Goal: Transaction & Acquisition: Obtain resource

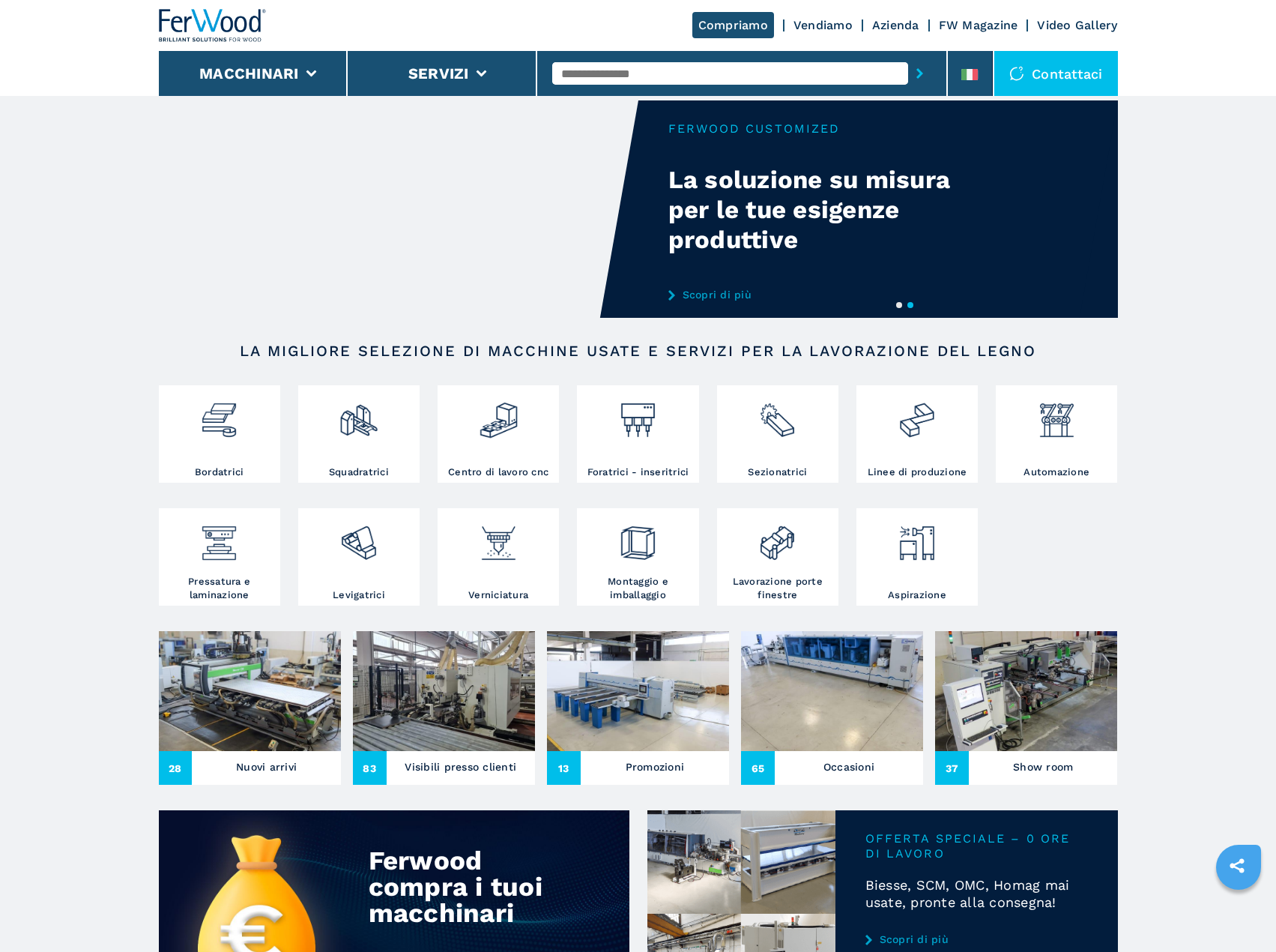
click at [495, 357] on h2 "LA MIGLIORE SELEZIONE DI MACCHINE USATE E SERVIZI PER LA LAVORAZIONE DEL LEGNO" at bounding box center [638, 351] width 863 height 18
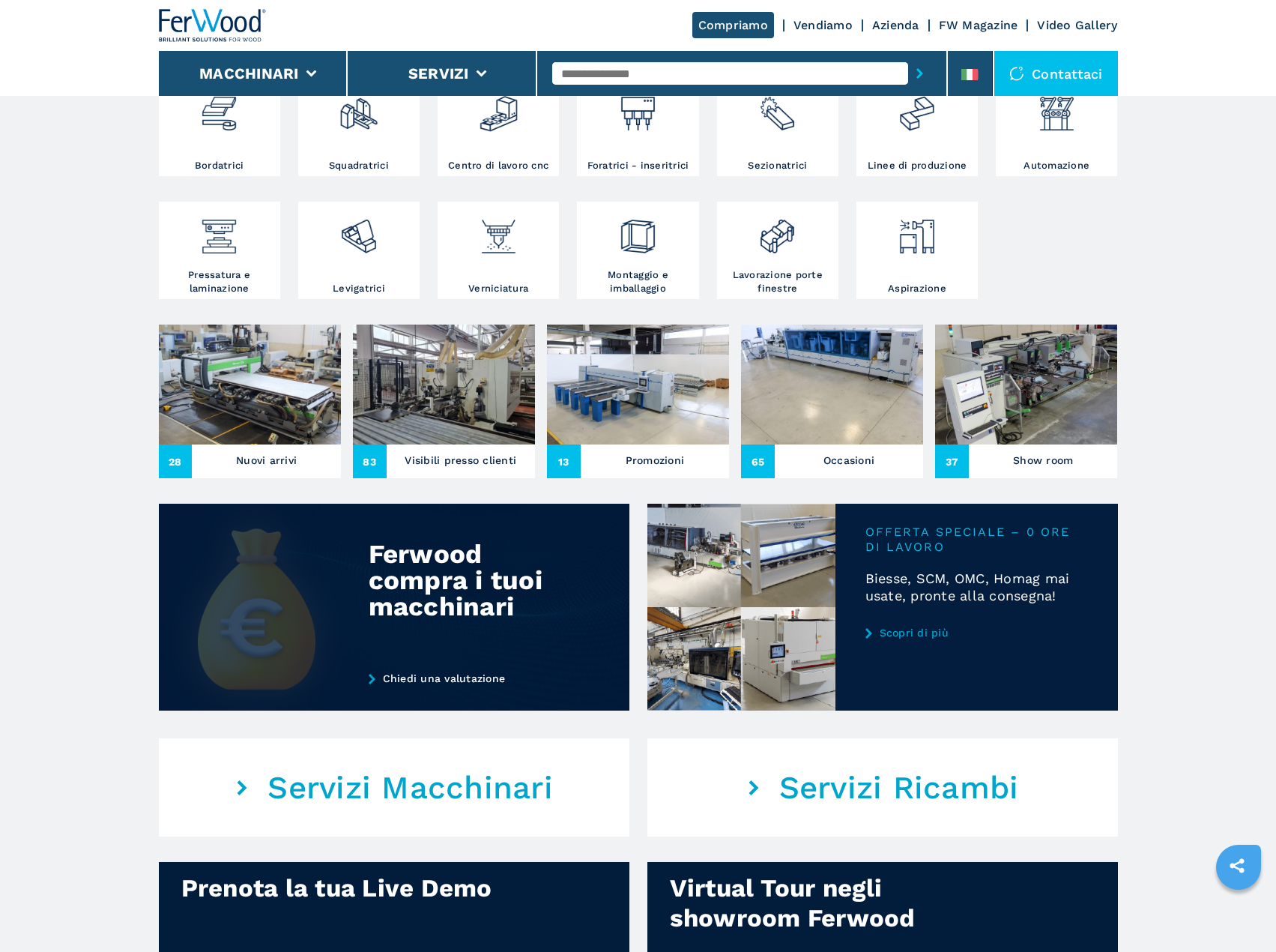
scroll to position [331, 0]
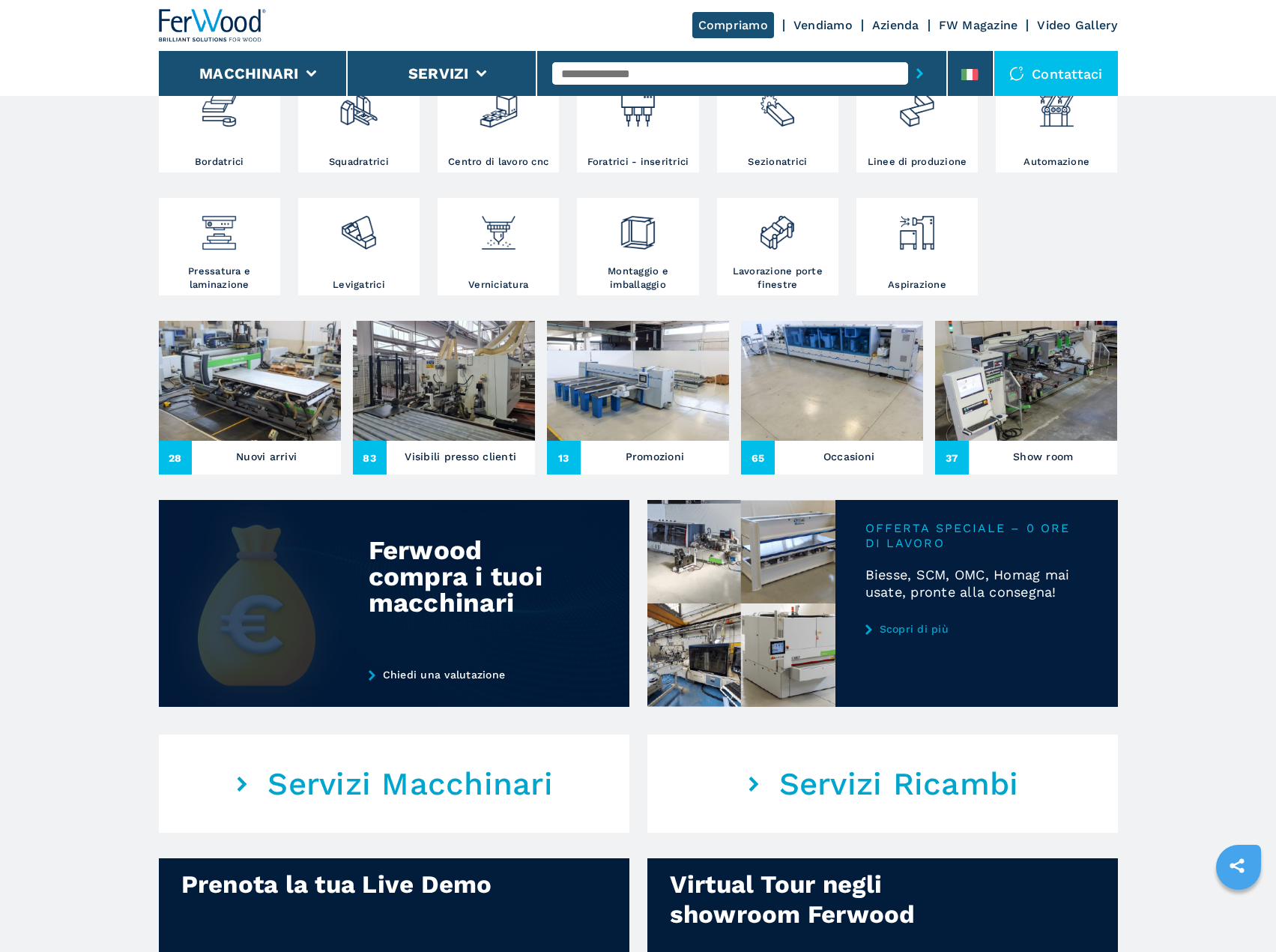
click at [465, 586] on div "Ferwood compra i tuoi macchinari" at bounding box center [466, 576] width 196 height 79
click at [391, 676] on link "Chiedi una valutazione" at bounding box center [472, 674] width 207 height 12
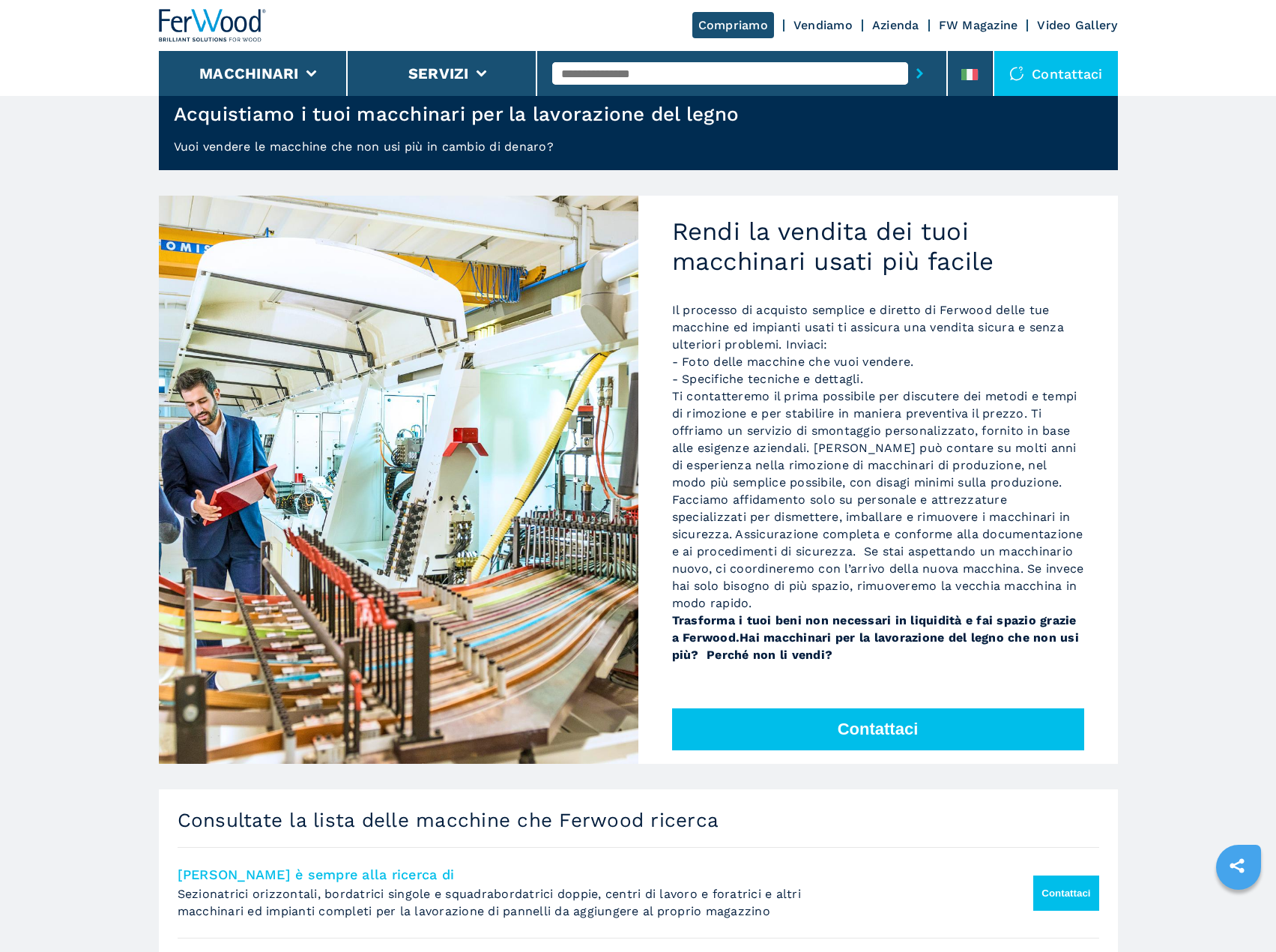
scroll to position [74, 0]
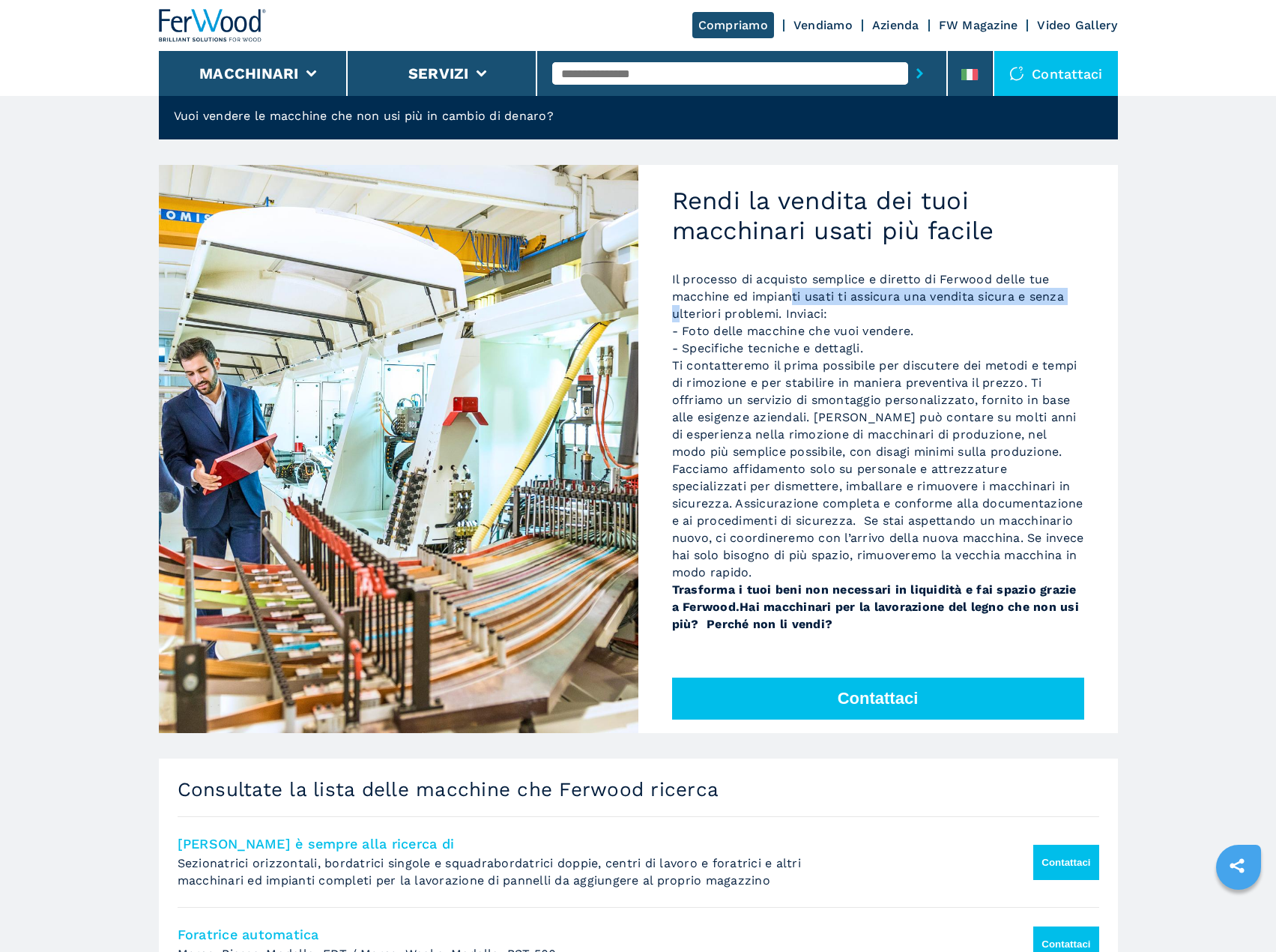
drag, startPoint x: 681, startPoint y: 307, endPoint x: 793, endPoint y: 293, distance: 112.9
click at [793, 293] on p "Il processo di acquisto semplice e diretto di Ferwood delle tue macchine ed imp…" at bounding box center [878, 451] width 413 height 361
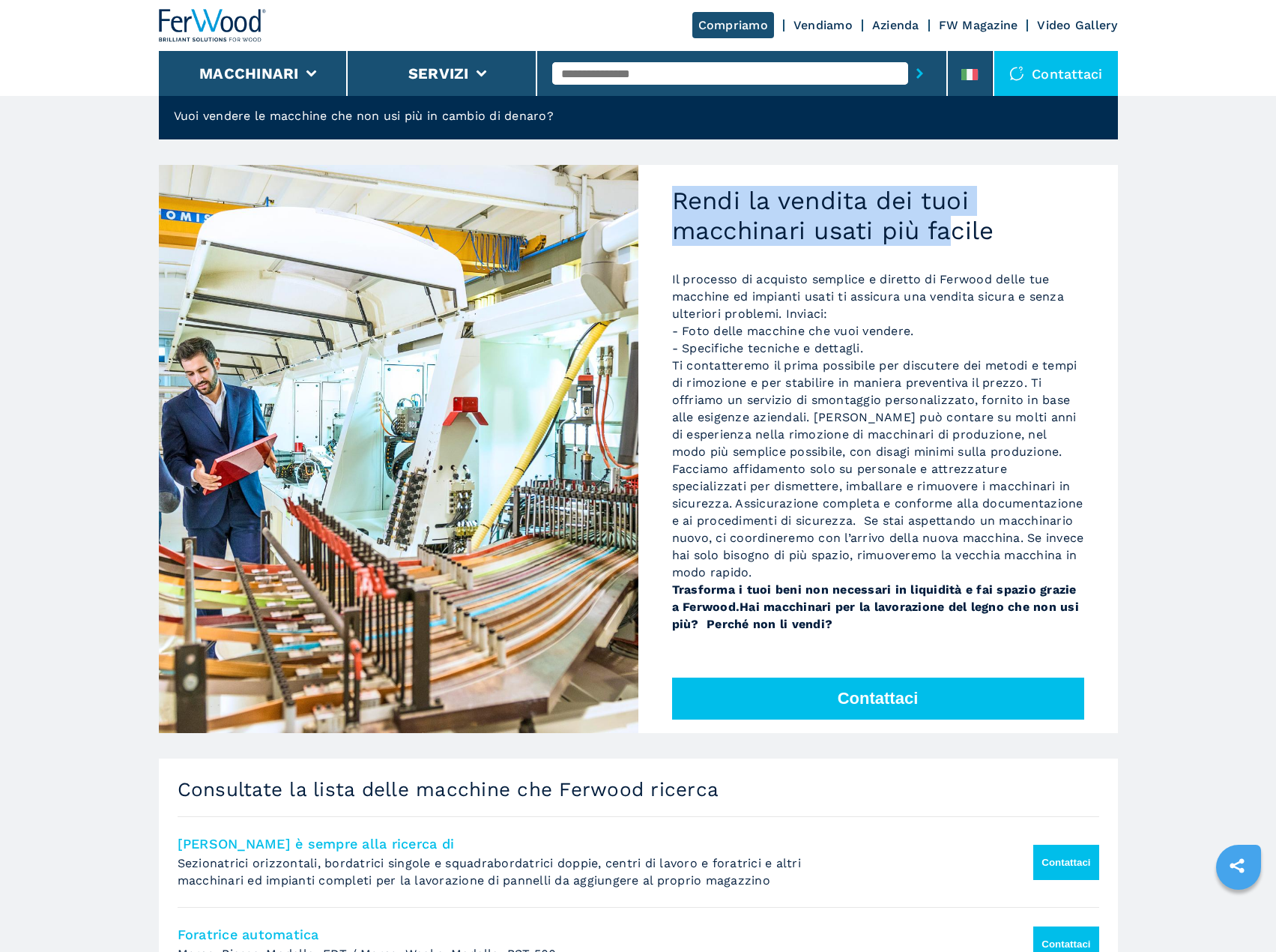
drag, startPoint x: 670, startPoint y: 199, endPoint x: 949, endPoint y: 244, distance: 282.6
click at [949, 244] on div "Rendi la vendita dei tuoi macchinari usati più facile Il processo di acquisto s…" at bounding box center [878, 448] width 480 height 568
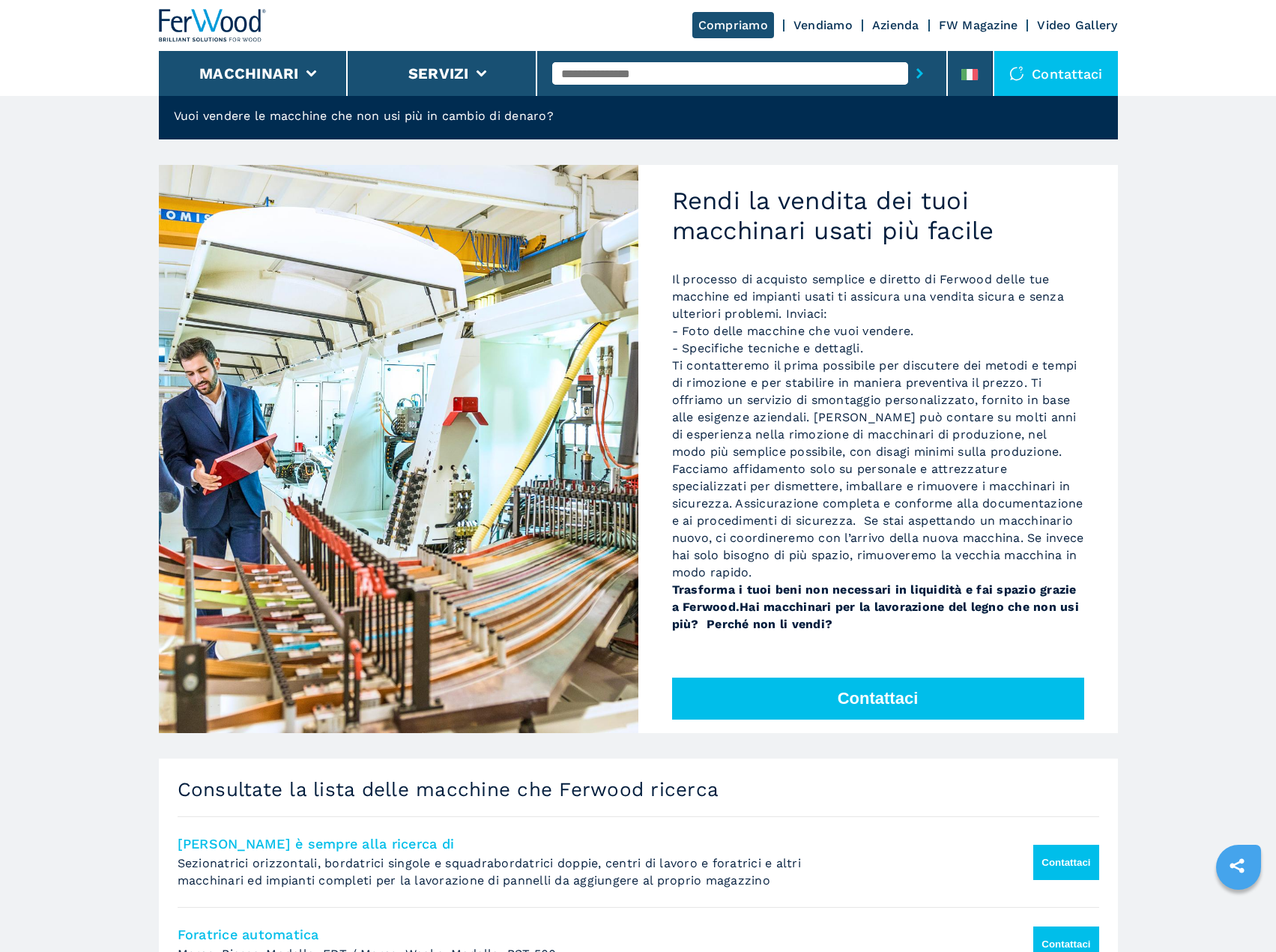
click at [828, 301] on p "Il processo di acquisto semplice e diretto di Ferwood delle tue macchine ed imp…" at bounding box center [878, 451] width 413 height 361
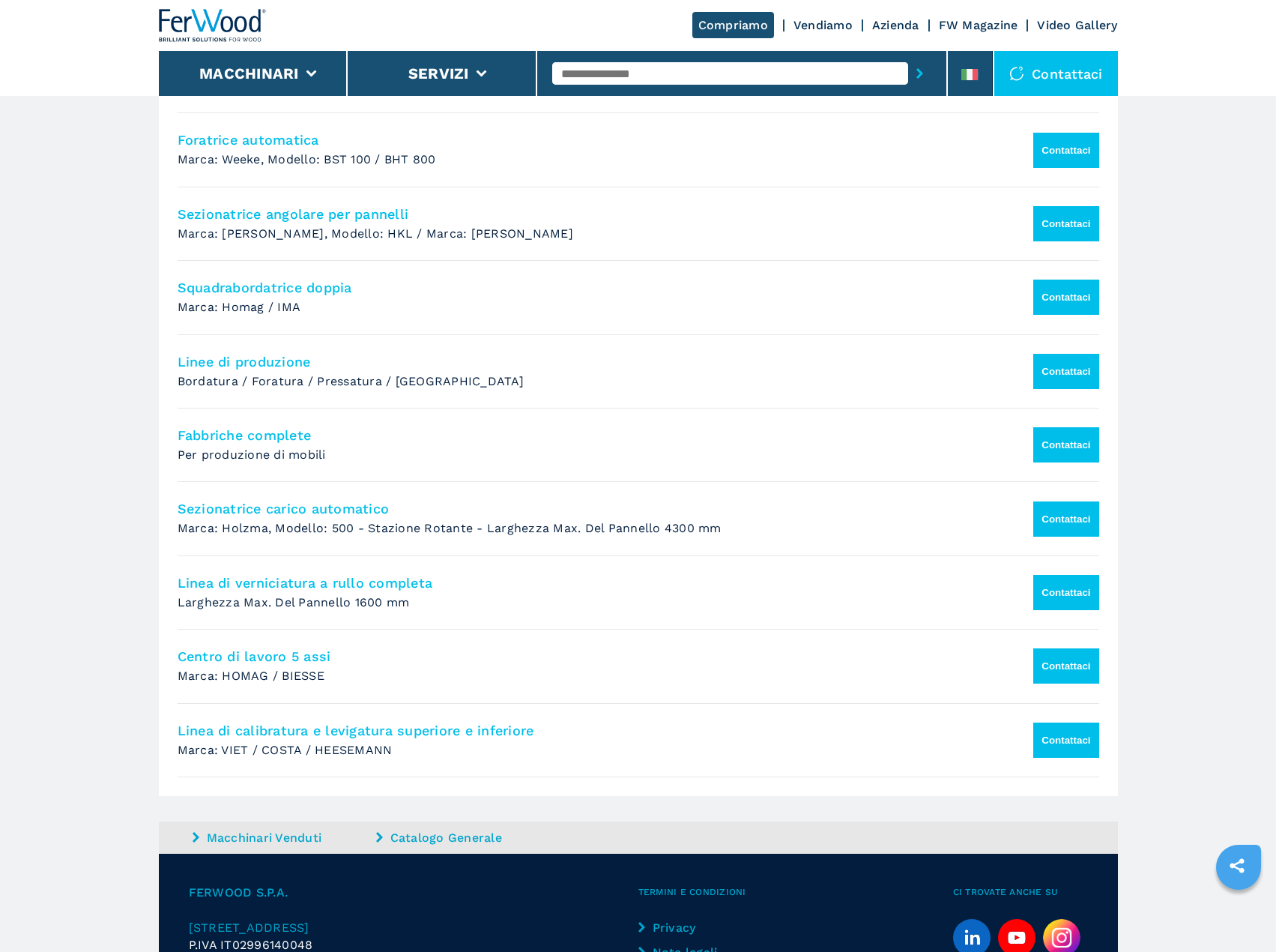
scroll to position [1086, 0]
